Goal: Complete application form

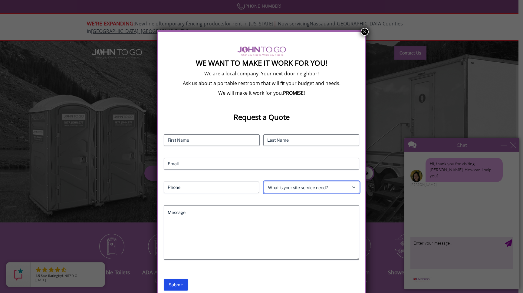
click at [353, 185] on select "What is your site service need? Consumer Construction - Commercial Construction…" at bounding box center [311, 188] width 95 height 12
select select "Event"
click at [264, 182] on select "What is your site service need? Consumer Construction - Commercial Construction…" at bounding box center [311, 188] width 95 height 12
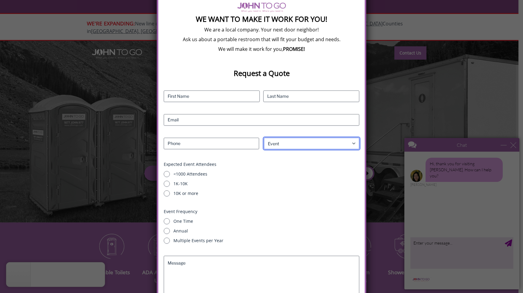
scroll to position [98, 0]
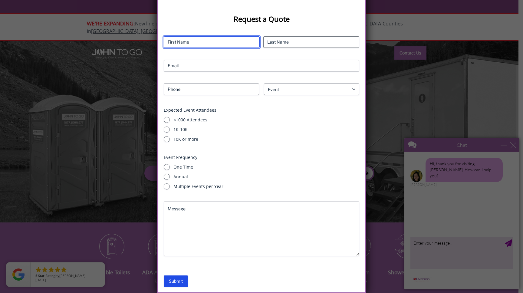
click at [238, 42] on input "First" at bounding box center [212, 42] width 96 height 12
type input "Carlos"
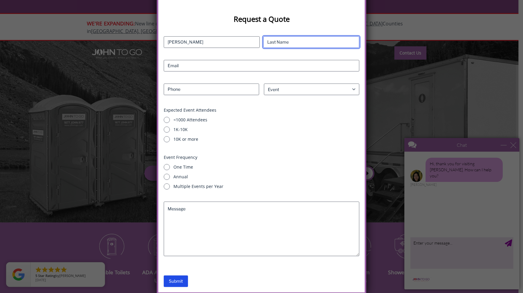
type input "Apitz"
type input "linkteam305@gmail.com"
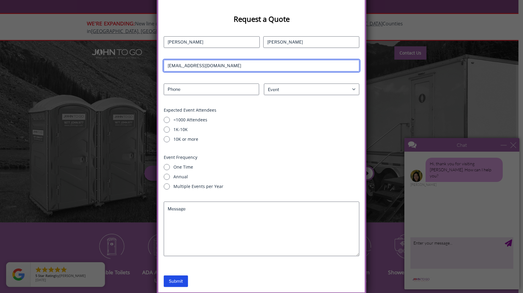
type input "7863552861"
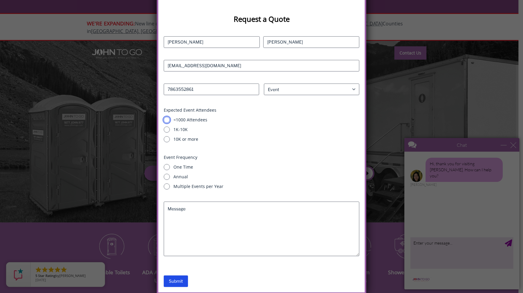
click at [169, 120] on input "<1000 Attendees" at bounding box center [167, 120] width 6 height 6
radio input "true"
click at [168, 166] on input "One Time" at bounding box center [167, 167] width 6 height 6
radio input "true"
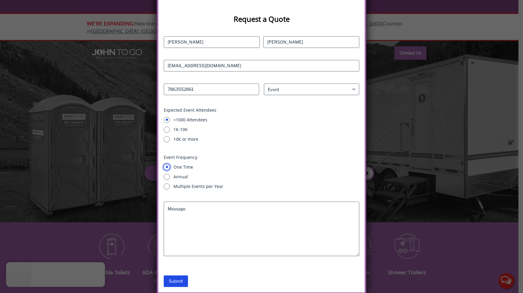
scroll to position [0, 0]
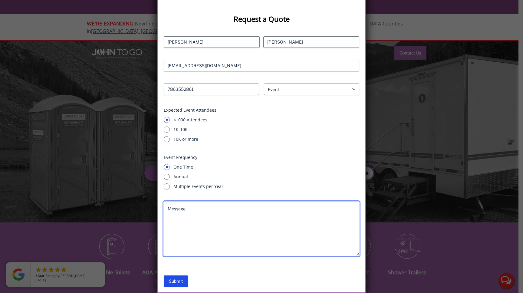
click at [184, 208] on textarea "Message" at bounding box center [261, 229] width 195 height 54
paste textarea "Hello, I am interested in renting four portable restrooms, two for women, two f…"
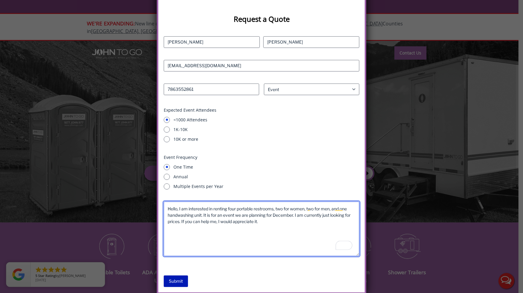
type textarea "Hello, I am interested in renting four portable restrooms, two for women, two f…"
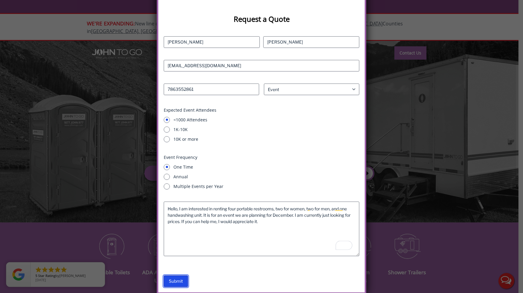
click at [180, 278] on input "Submit" at bounding box center [176, 281] width 24 height 12
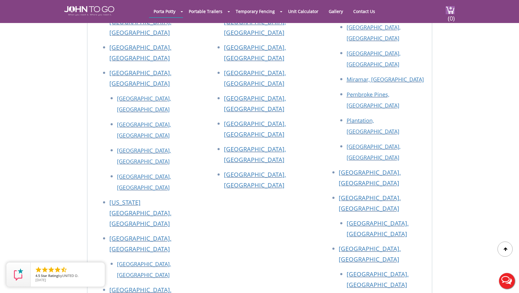
scroll to position [356, 0]
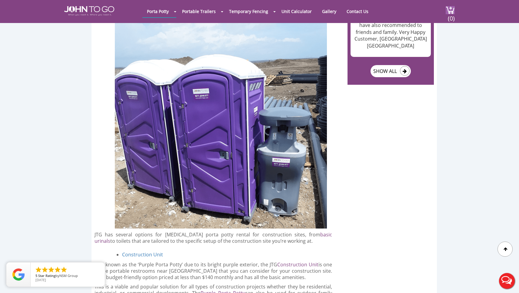
scroll to position [880, 0]
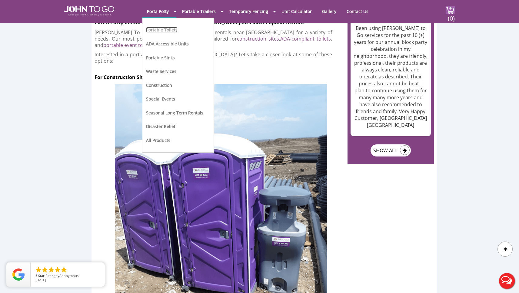
click at [165, 32] on link "Portable Toilets" at bounding box center [161, 30] width 31 height 6
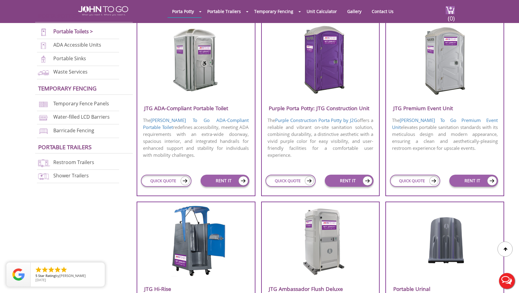
scroll to position [207, 0]
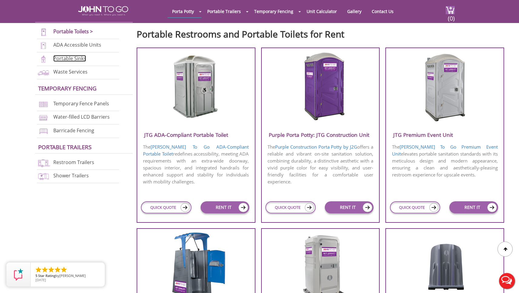
click at [67, 59] on link "Portable Sinks" at bounding box center [69, 58] width 33 height 7
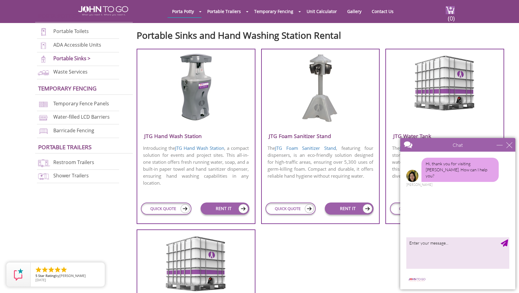
scroll to position [208, 0]
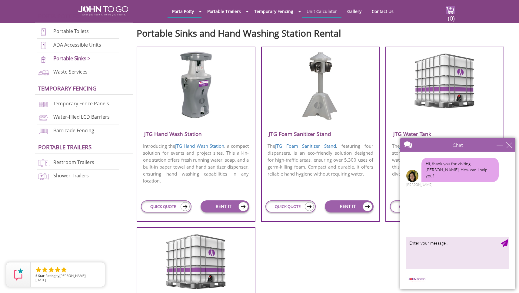
click at [321, 12] on link "Unit Calculator" at bounding box center [321, 11] width 39 height 12
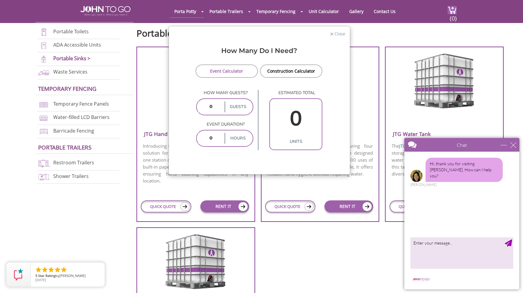
drag, startPoint x: 213, startPoint y: 107, endPoint x: 204, endPoint y: 106, distance: 8.2
click at [205, 107] on input "number" at bounding box center [210, 106] width 25 height 11
type input "2000"
drag, startPoint x: 212, startPoint y: 138, endPoint x: 208, endPoint y: 138, distance: 4.5
click at [208, 138] on input "number" at bounding box center [210, 138] width 25 height 11
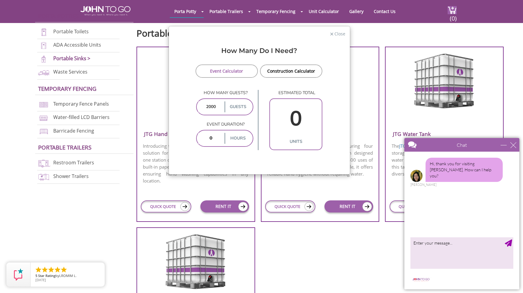
type input "4"
type input "13"
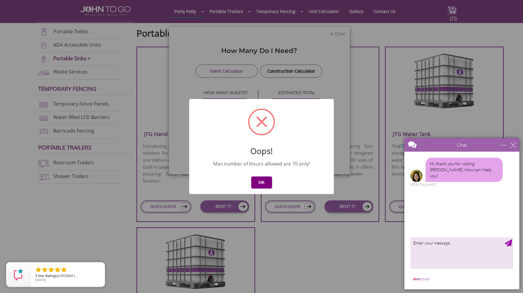
drag, startPoint x: 265, startPoint y: 181, endPoint x: 251, endPoint y: 173, distance: 16.5
click at [265, 181] on button "OK" at bounding box center [261, 182] width 21 height 12
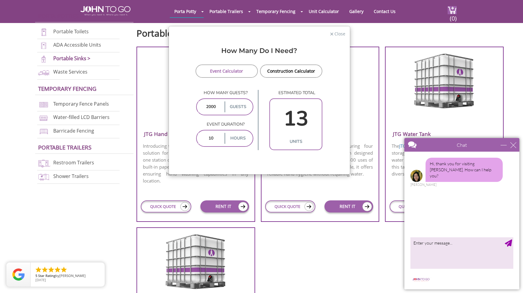
drag, startPoint x: 216, startPoint y: 138, endPoint x: 199, endPoint y: 133, distance: 17.9
click at [199, 134] on input "10" at bounding box center [210, 138] width 25 height 11
type input "8"
type input "15"
type input "8"
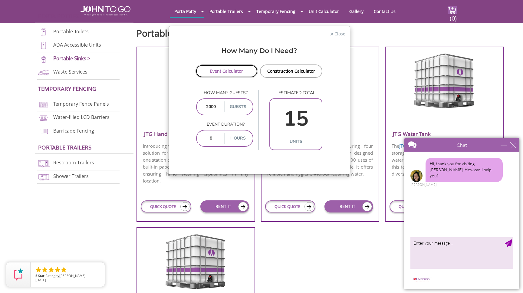
click at [245, 71] on link "Event Calculator" at bounding box center [227, 70] width 63 height 13
drag, startPoint x: 208, startPoint y: 108, endPoint x: 203, endPoint y: 105, distance: 6.2
click at [203, 106] on input "2000" at bounding box center [210, 106] width 25 height 11
type input "1000"
type input "8"
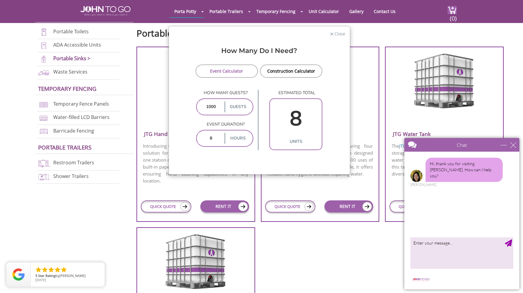
type input "1000"
click at [248, 72] on link "Event Calculator" at bounding box center [227, 70] width 63 height 13
click at [337, 34] on span "Close" at bounding box center [340, 33] width 12 height 6
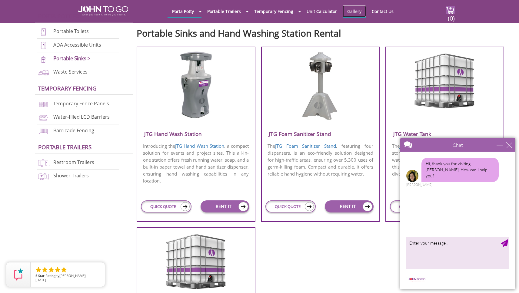
click at [356, 11] on link "Gallery" at bounding box center [353, 11] width 23 height 12
